Goal: Task Accomplishment & Management: Use online tool/utility

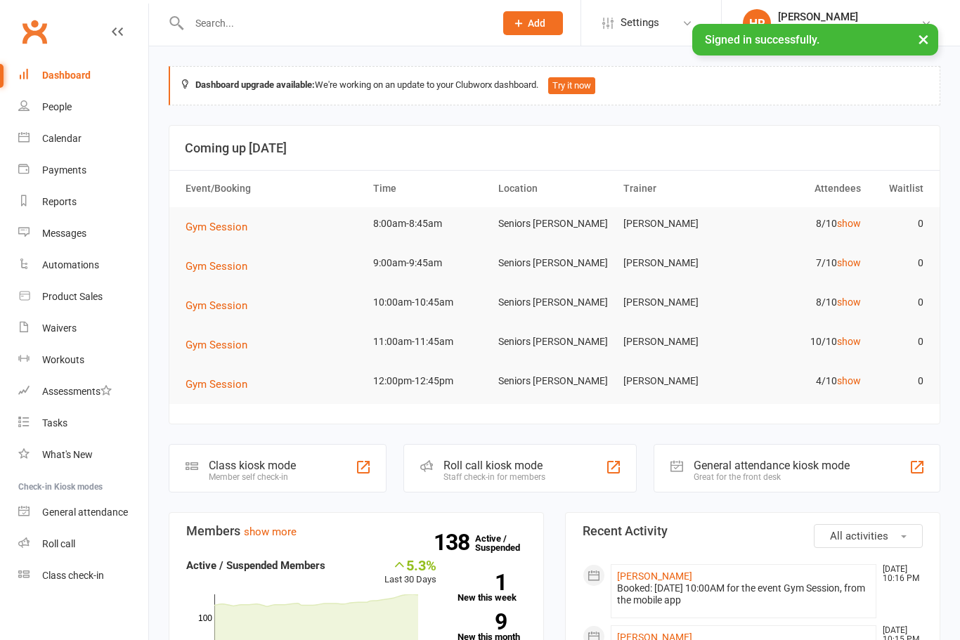
click at [840, 226] on link "show" at bounding box center [849, 223] width 24 height 11
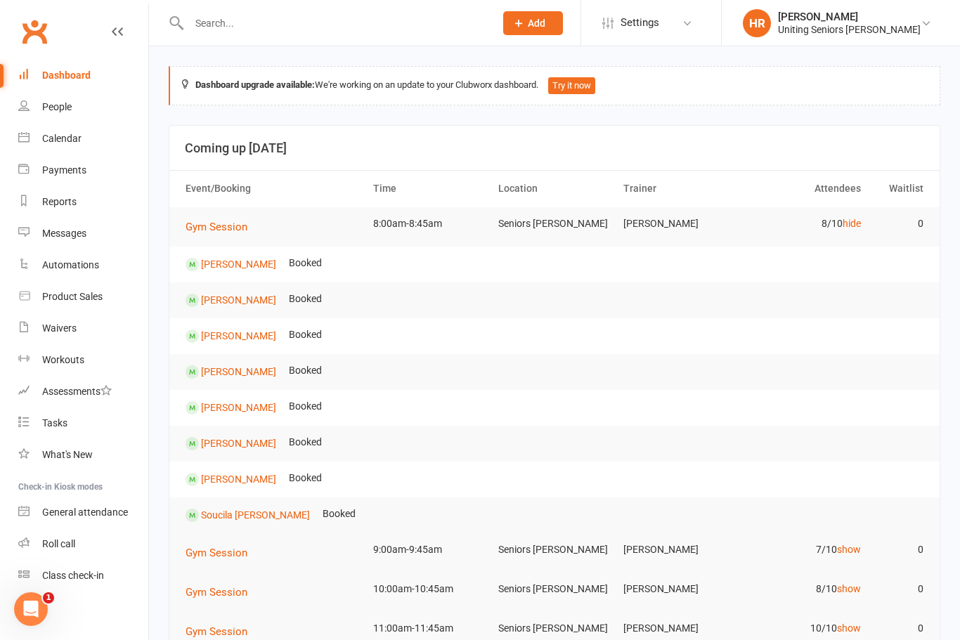
click at [853, 227] on link "hide" at bounding box center [851, 223] width 18 height 11
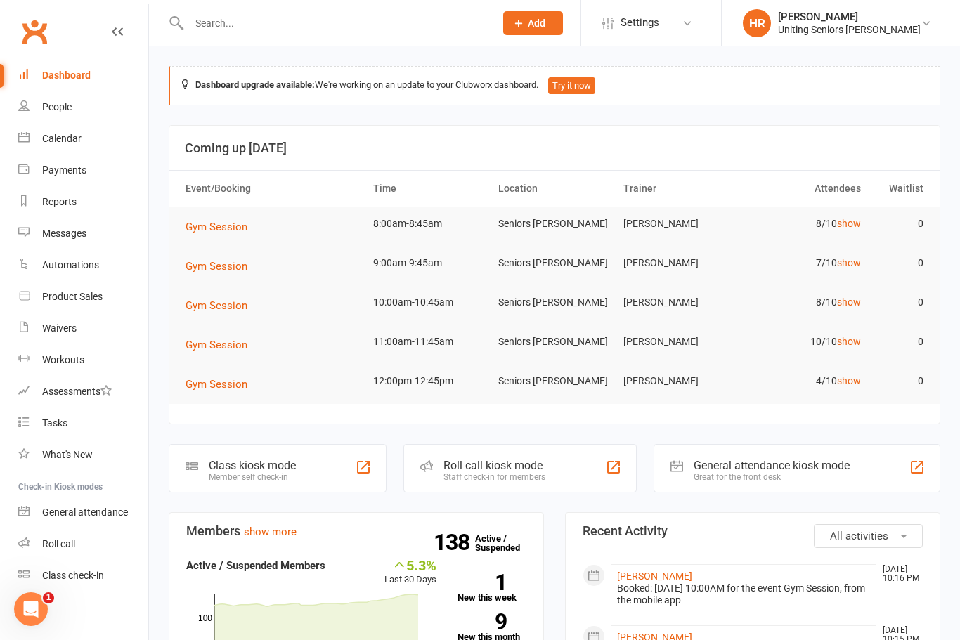
click at [858, 264] on link "show" at bounding box center [849, 262] width 24 height 11
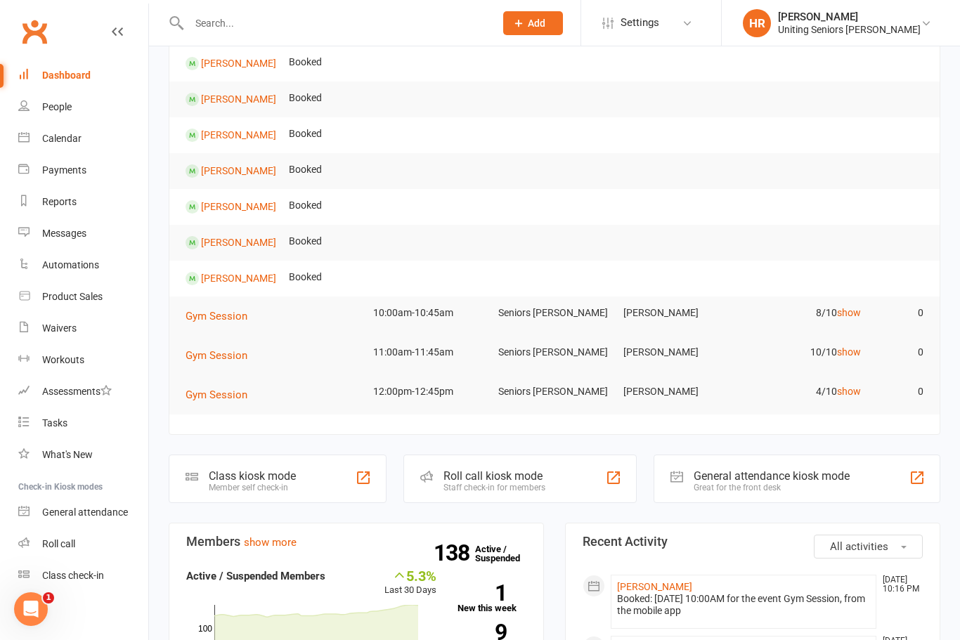
scroll to position [238, 0]
click at [534, 467] on div "Roll call kiosk mode Staff check-in for members" at bounding box center [519, 481] width 233 height 48
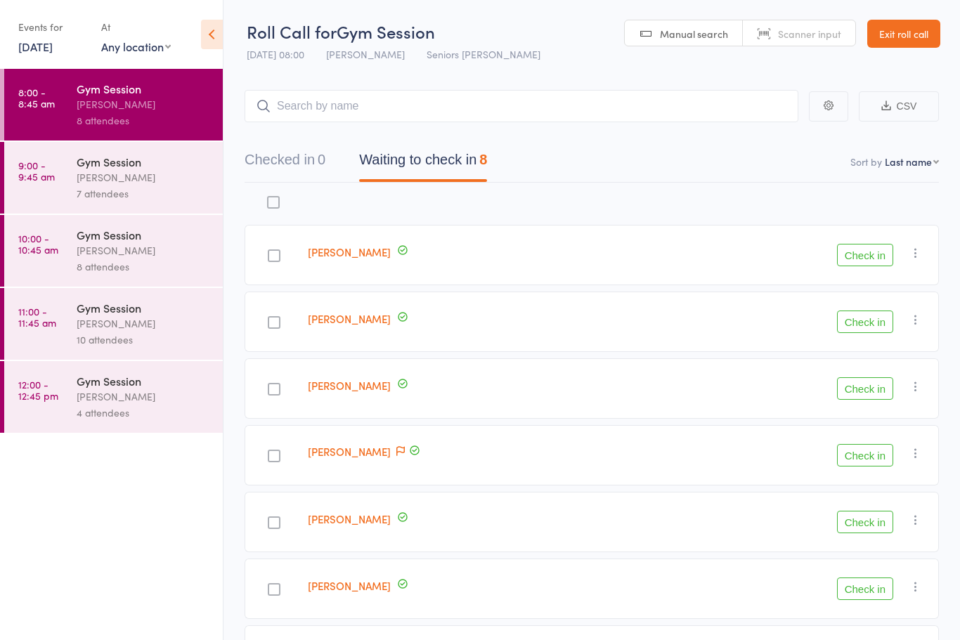
scroll to position [3, 0]
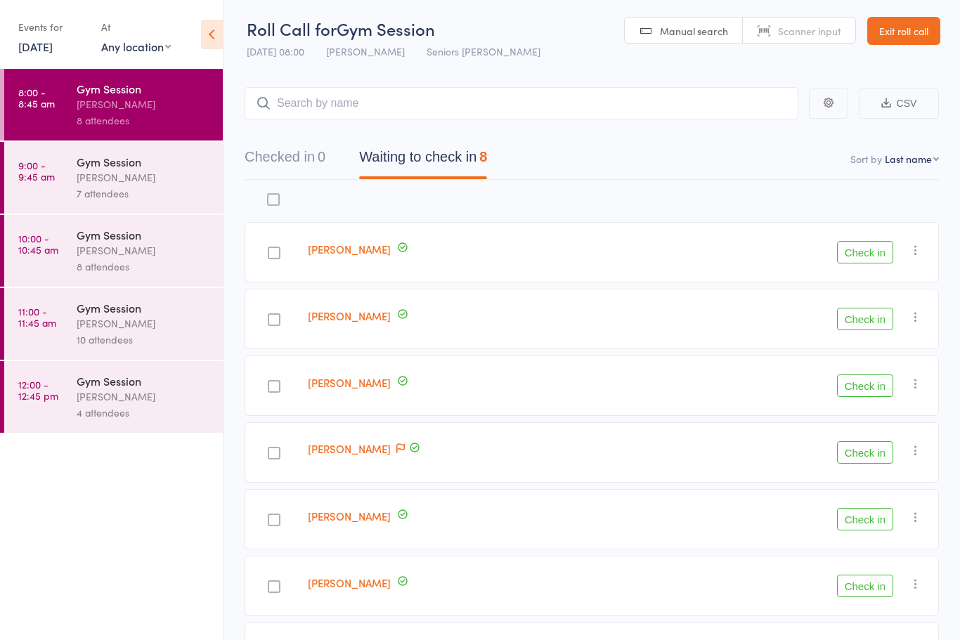
click at [884, 519] on button "Check in" at bounding box center [865, 519] width 56 height 22
click at [280, 589] on div at bounding box center [274, 586] width 13 height 13
click at [270, 582] on input "checkbox" at bounding box center [270, 582] width 0 height 0
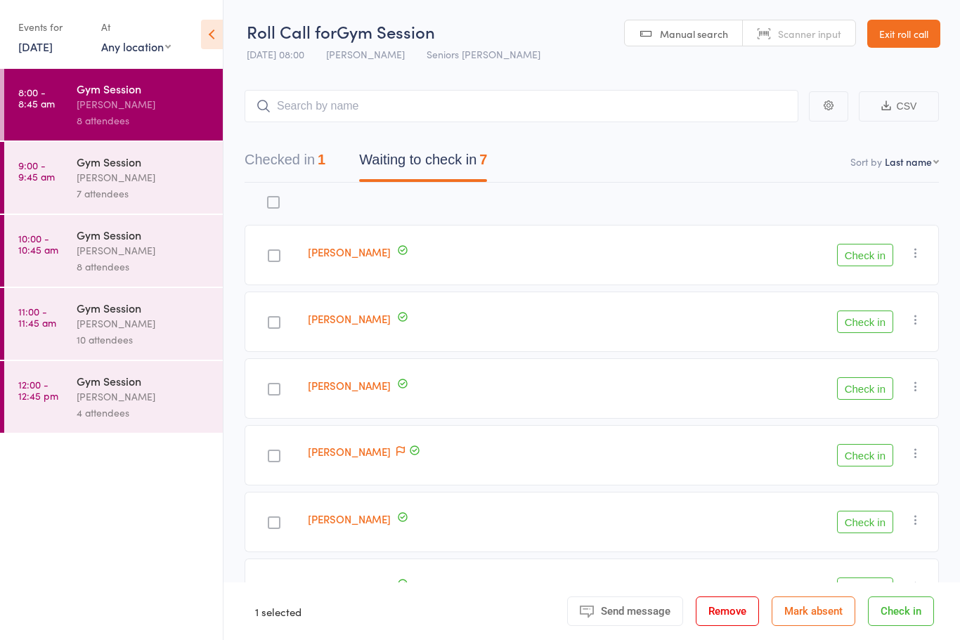
scroll to position [63, 0]
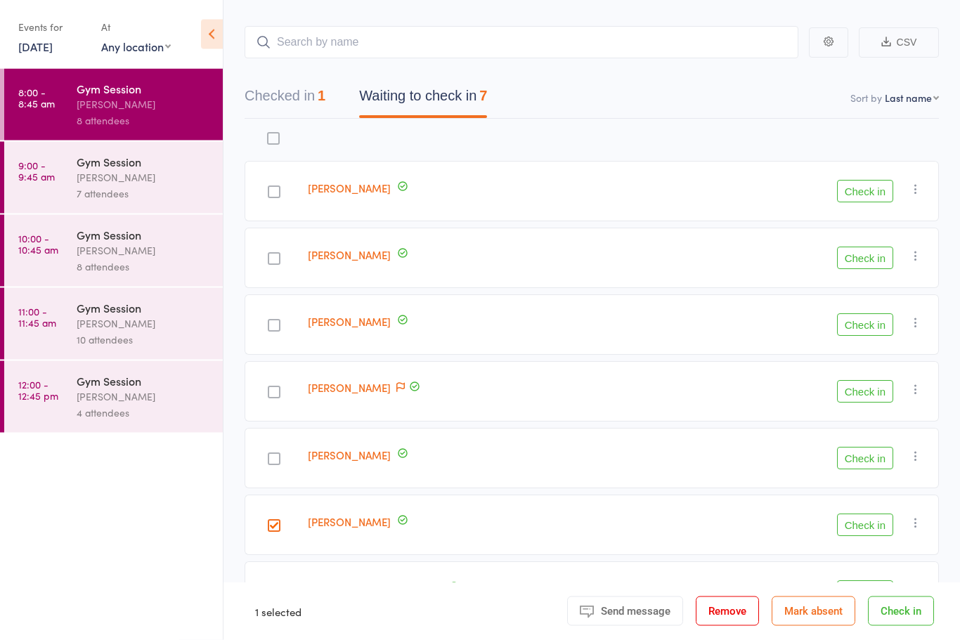
click at [280, 599] on div at bounding box center [274, 593] width 13 height 13
click at [270, 589] on input "checkbox" at bounding box center [270, 589] width 0 height 0
click at [871, 533] on button "Check in" at bounding box center [865, 525] width 56 height 22
click at [869, 592] on button "Check in" at bounding box center [865, 592] width 56 height 22
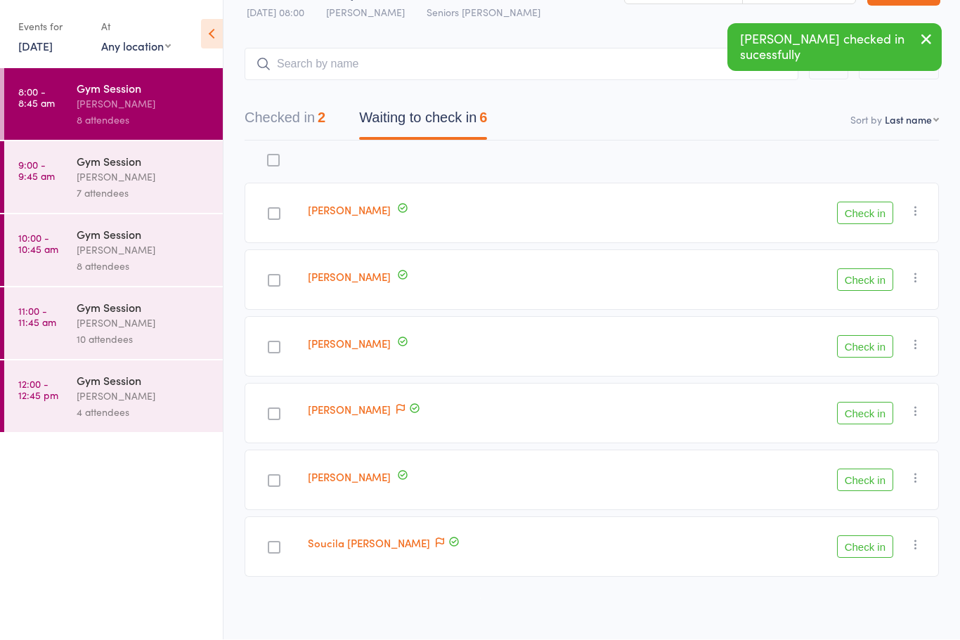
scroll to position [10, 0]
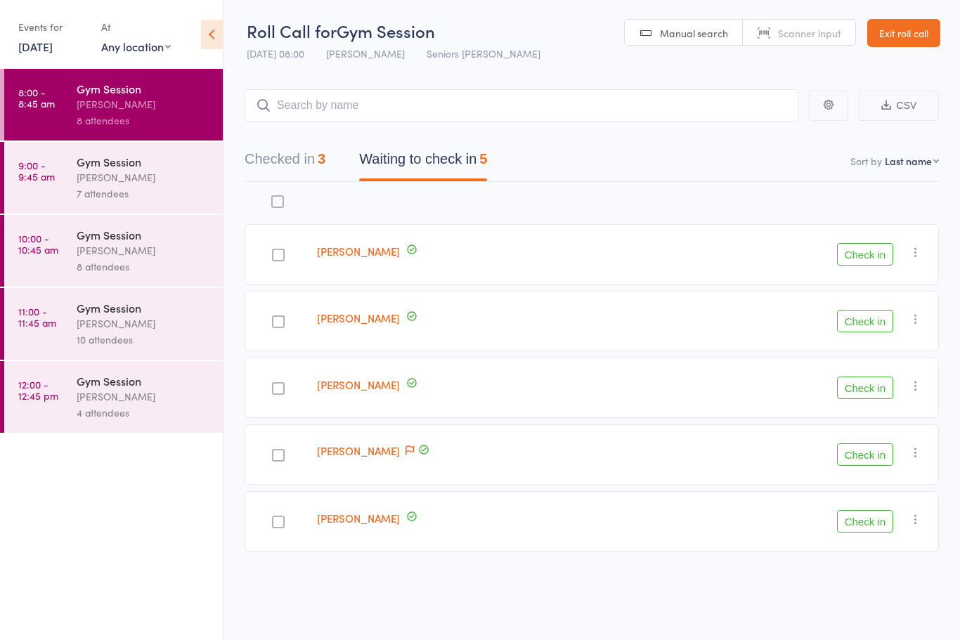
click at [275, 317] on div at bounding box center [278, 321] width 13 height 13
click at [275, 318] on input "checkbox" at bounding box center [275, 318] width 0 height 0
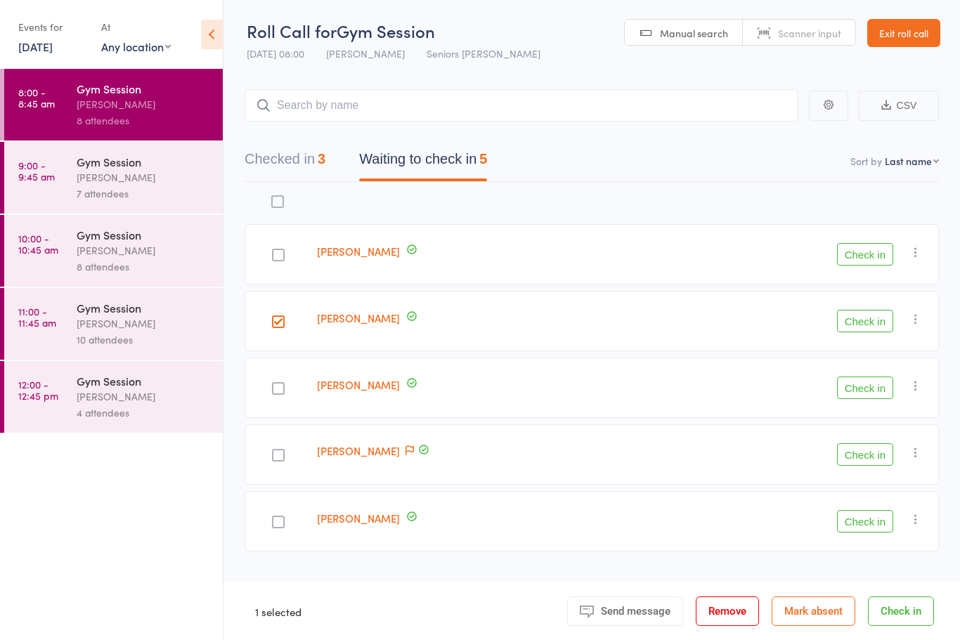
click at [872, 313] on button "Check in" at bounding box center [865, 321] width 56 height 22
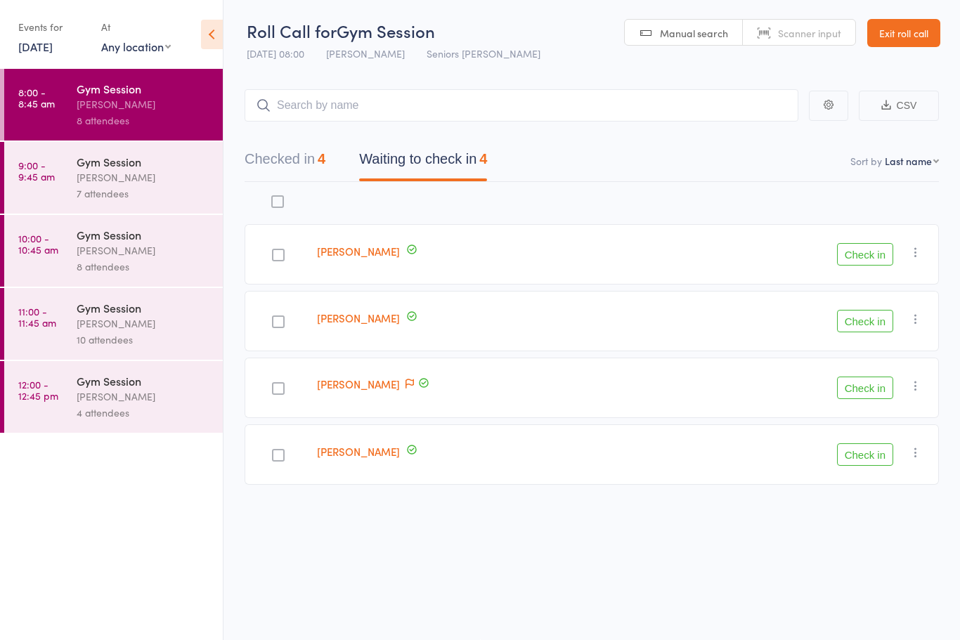
click at [851, 390] on button "Check in" at bounding box center [865, 388] width 56 height 22
click at [290, 376] on div at bounding box center [279, 388] width 70 height 60
click at [286, 382] on div at bounding box center [279, 388] width 13 height 13
click at [276, 384] on input "checkbox" at bounding box center [276, 384] width 0 height 0
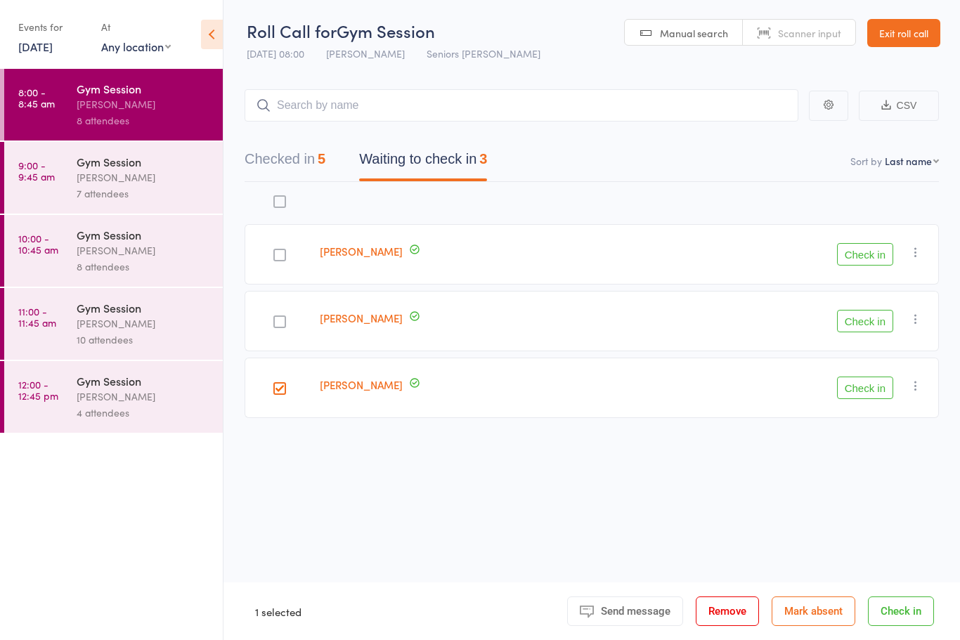
click at [873, 377] on button "Check in" at bounding box center [865, 388] width 56 height 22
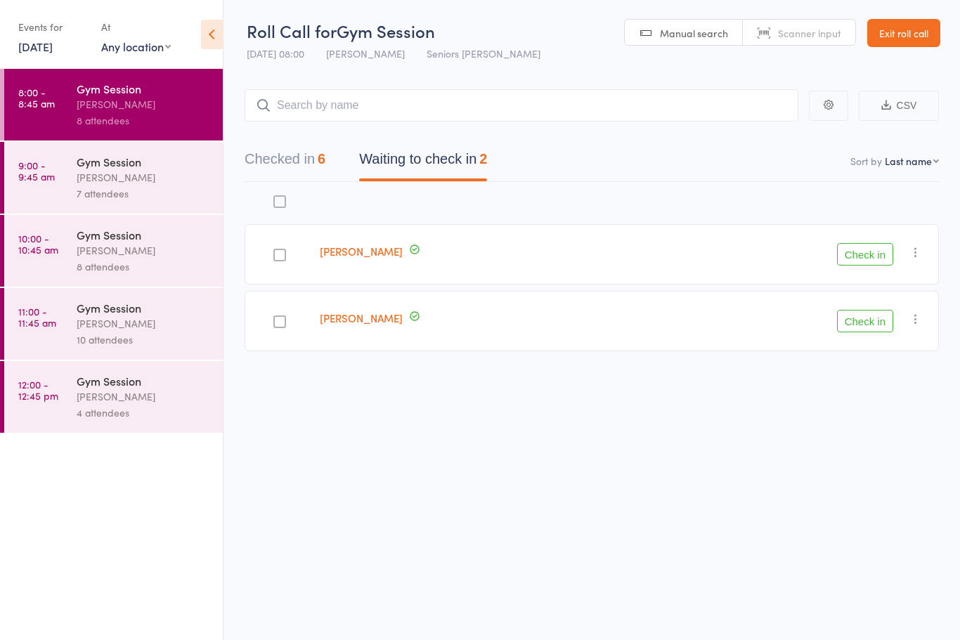
click at [286, 252] on div at bounding box center [279, 255] width 13 height 13
click at [276, 251] on input "checkbox" at bounding box center [276, 251] width 0 height 0
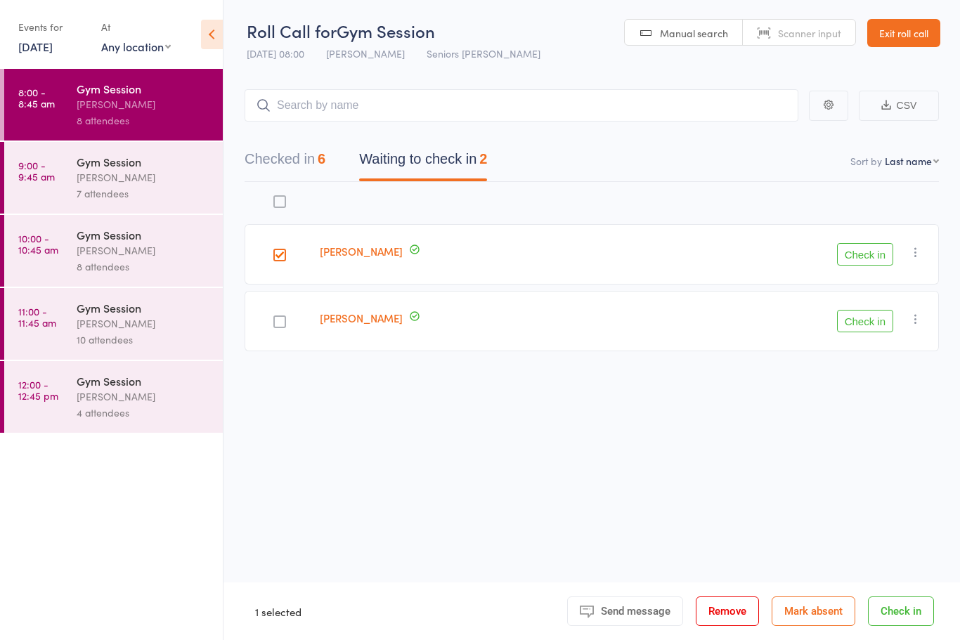
click at [861, 254] on button "Check in" at bounding box center [865, 254] width 56 height 22
